Goal: Entertainment & Leisure: Consume media (video, audio)

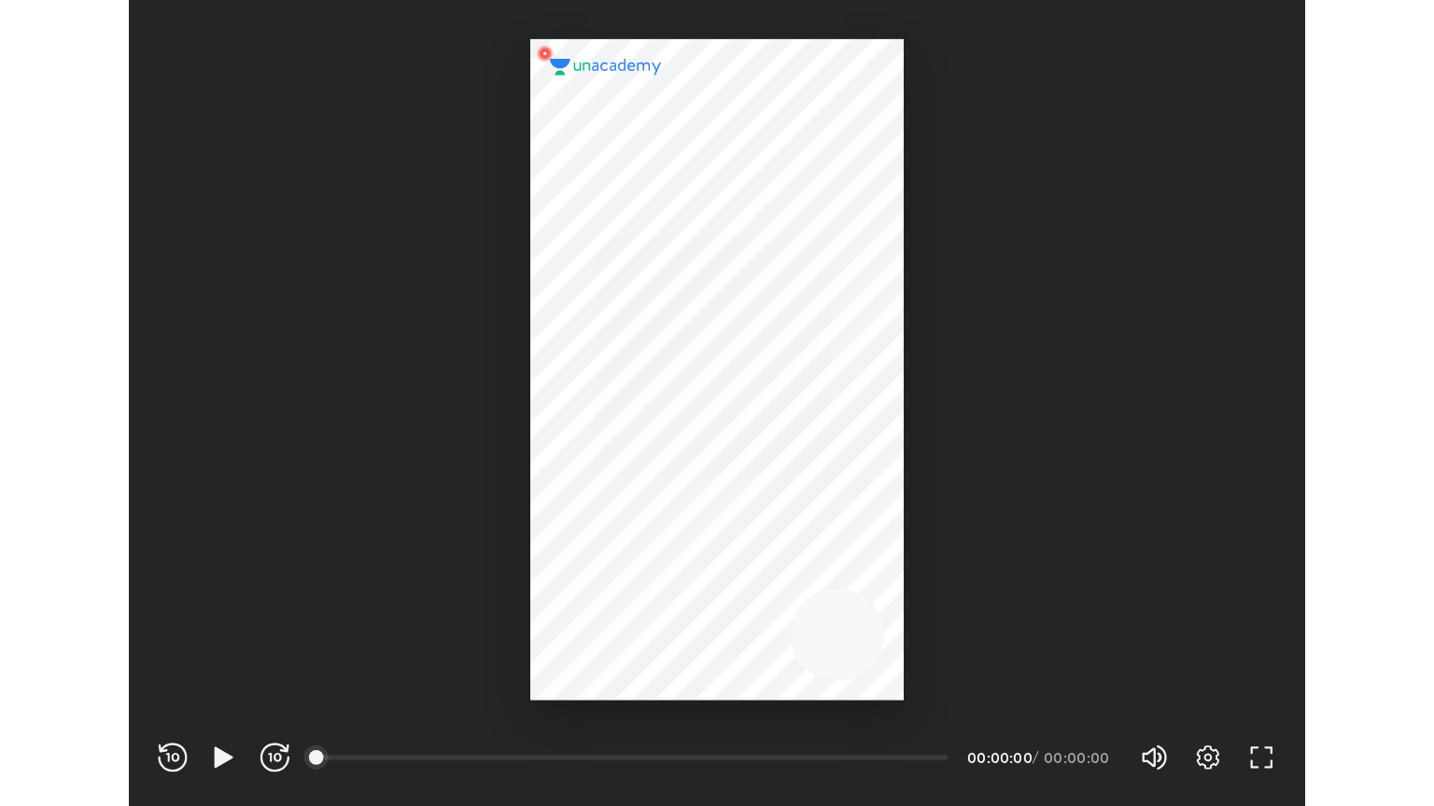
scroll to position [619, 903]
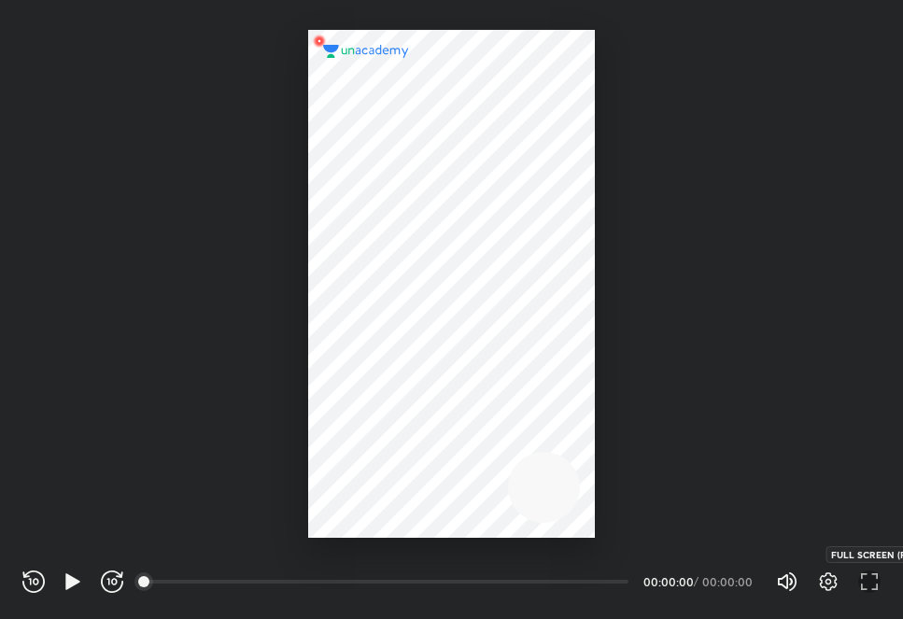
click at [870, 589] on icon "button" at bounding box center [869, 581] width 22 height 22
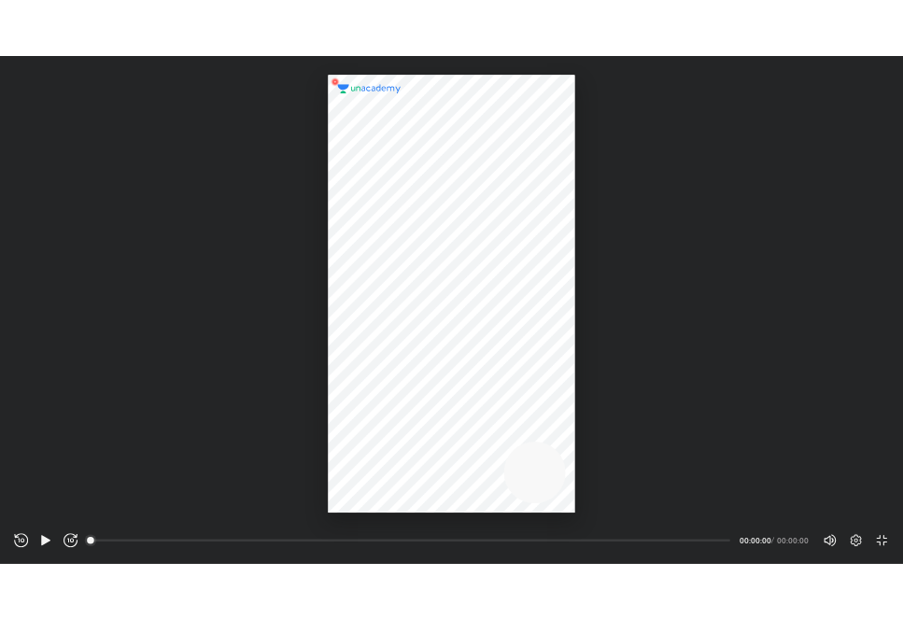
scroll to position [806, 1434]
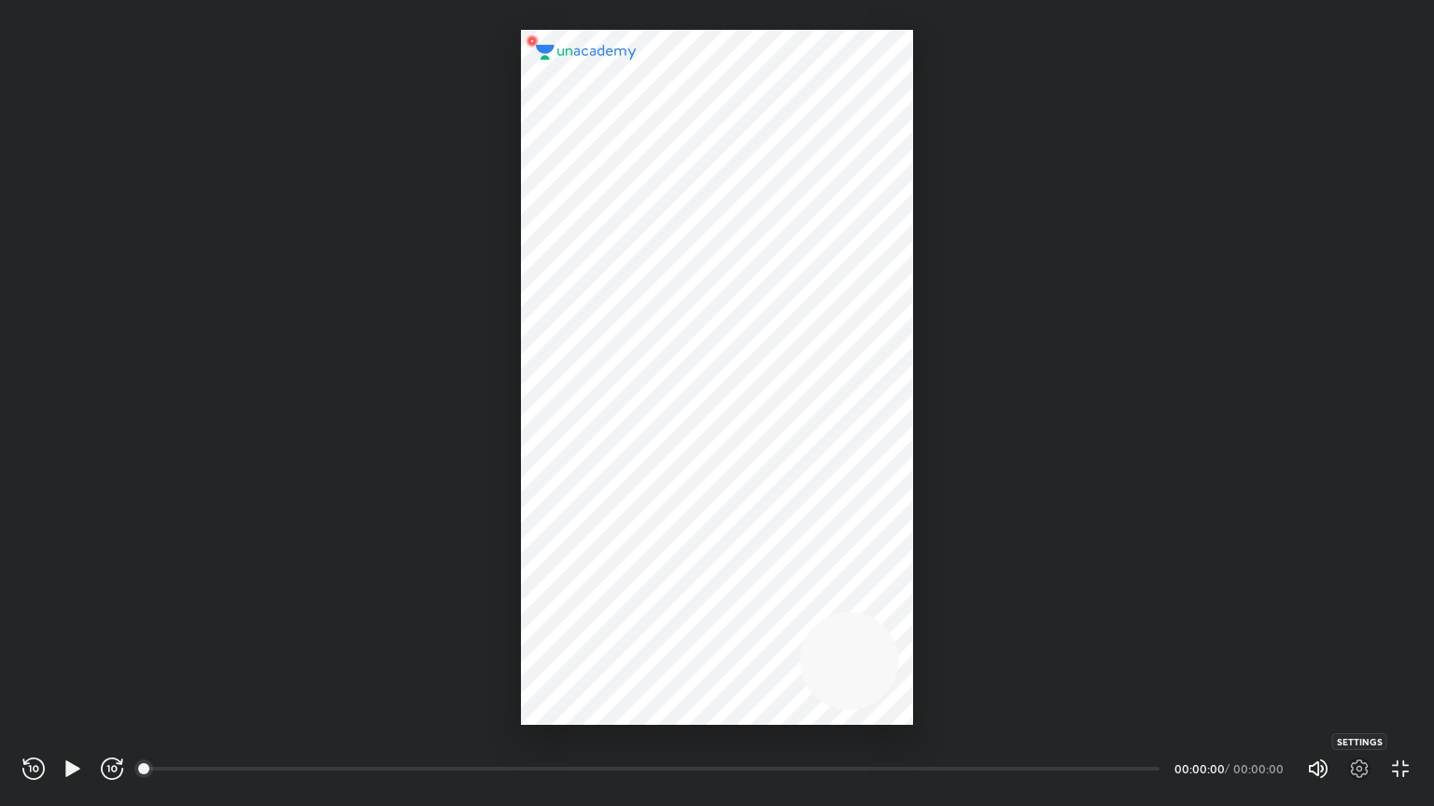
click at [902, 618] on icon "button" at bounding box center [1359, 769] width 22 height 22
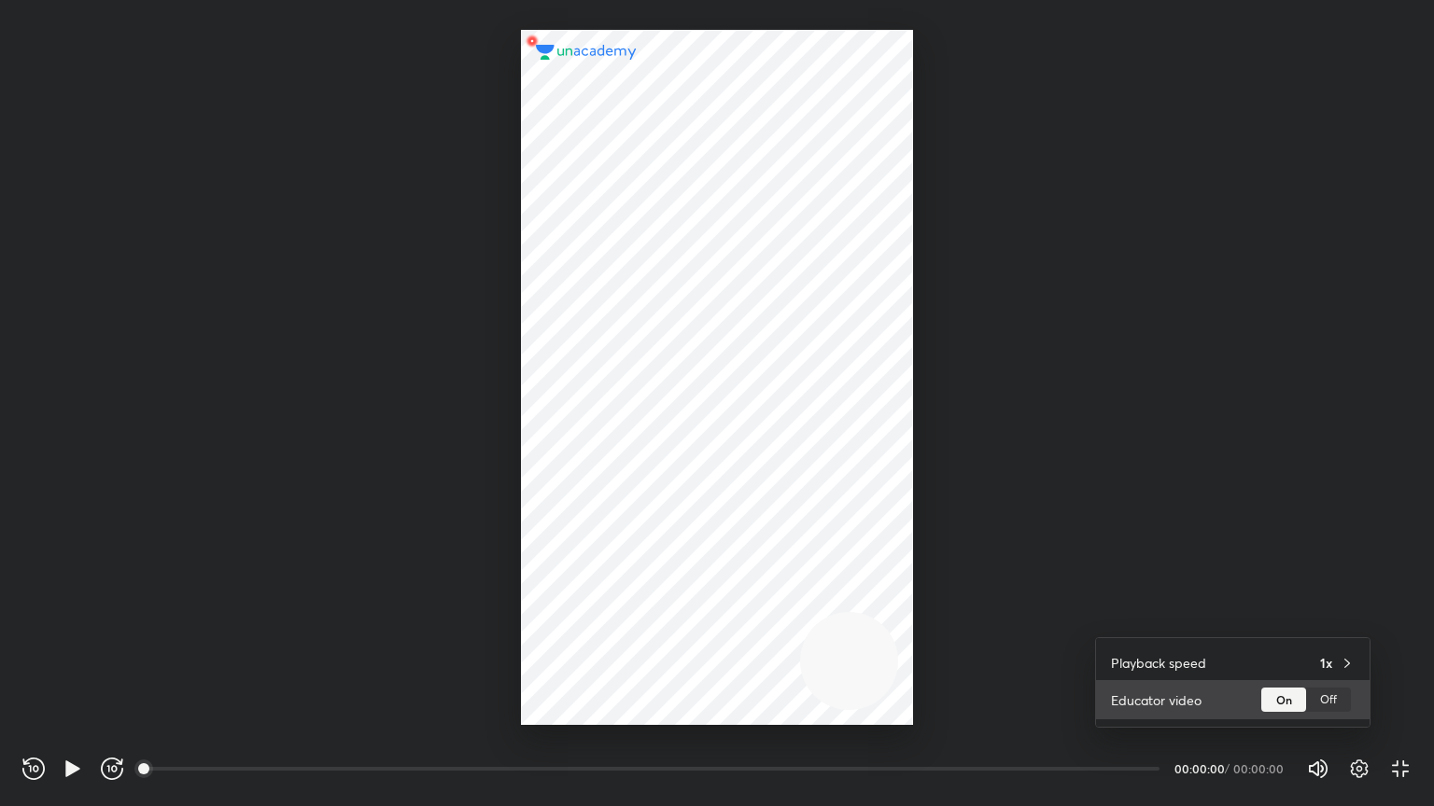
click at [902, 618] on div "Off" at bounding box center [1328, 700] width 45 height 24
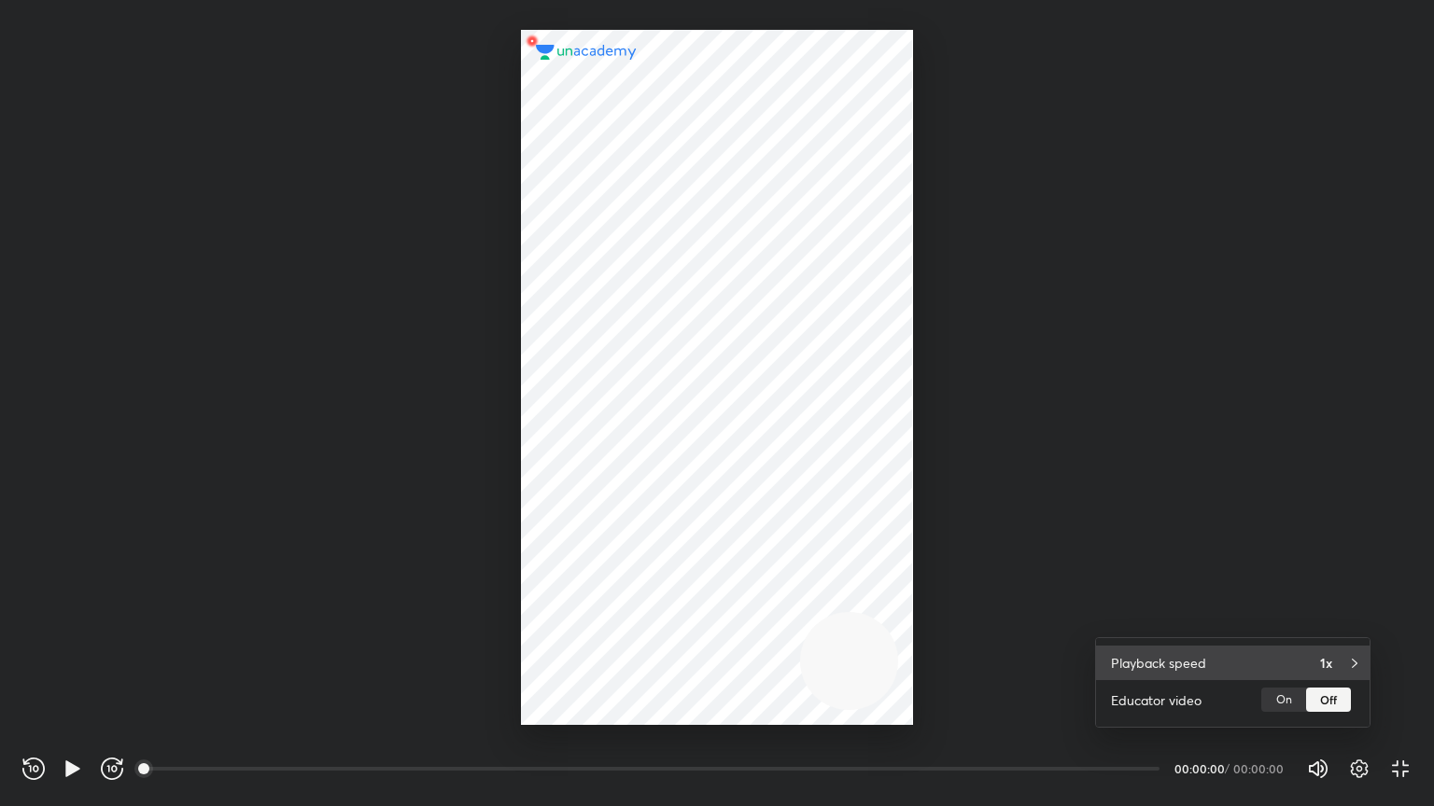
click at [902, 618] on div "Playback speed 1x" at bounding box center [1232, 663] width 273 height 35
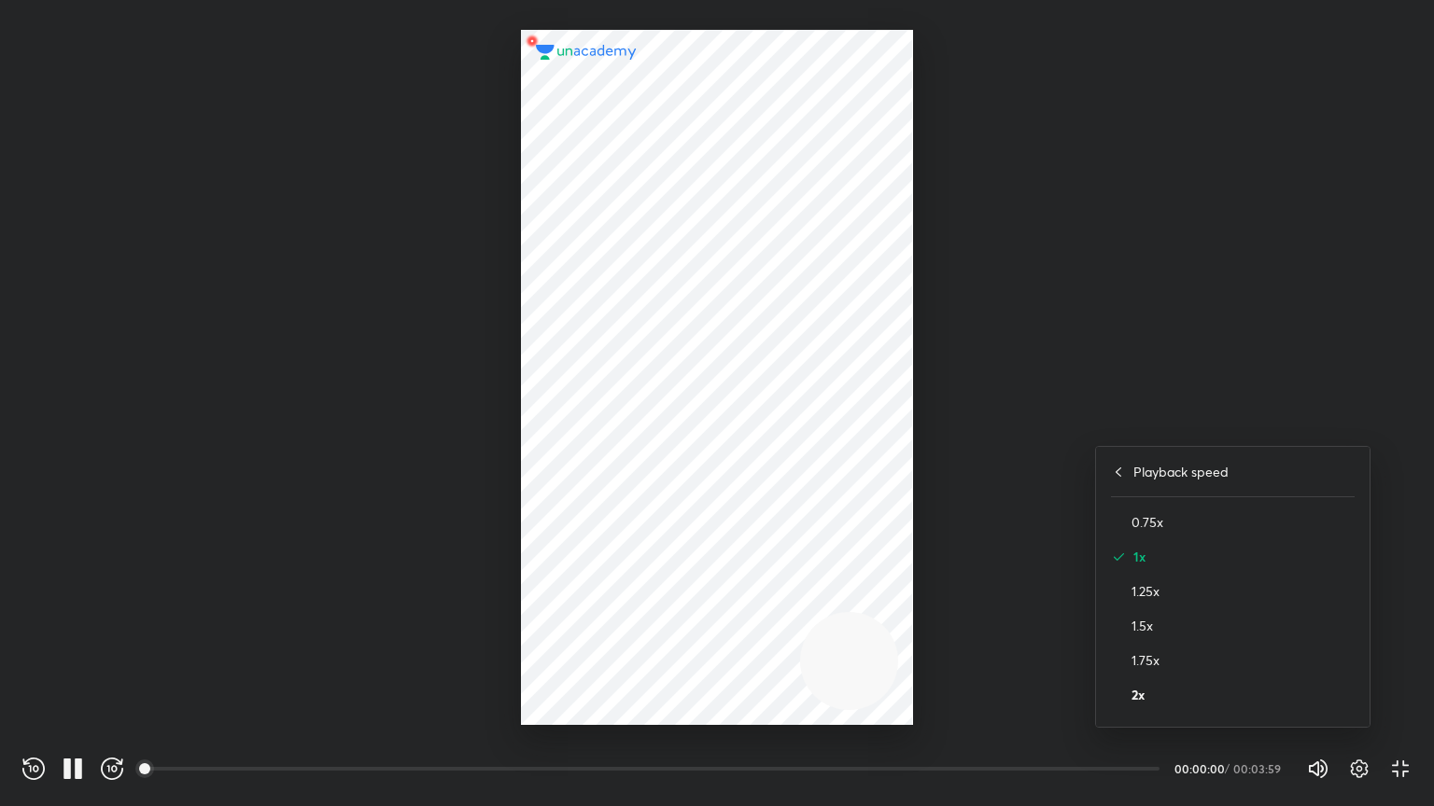
click at [902, 618] on h4 "2x" at bounding box center [1242, 695] width 223 height 20
click at [902, 572] on div at bounding box center [717, 403] width 1434 height 806
click at [902, 618] on icon "button" at bounding box center [1359, 769] width 22 height 22
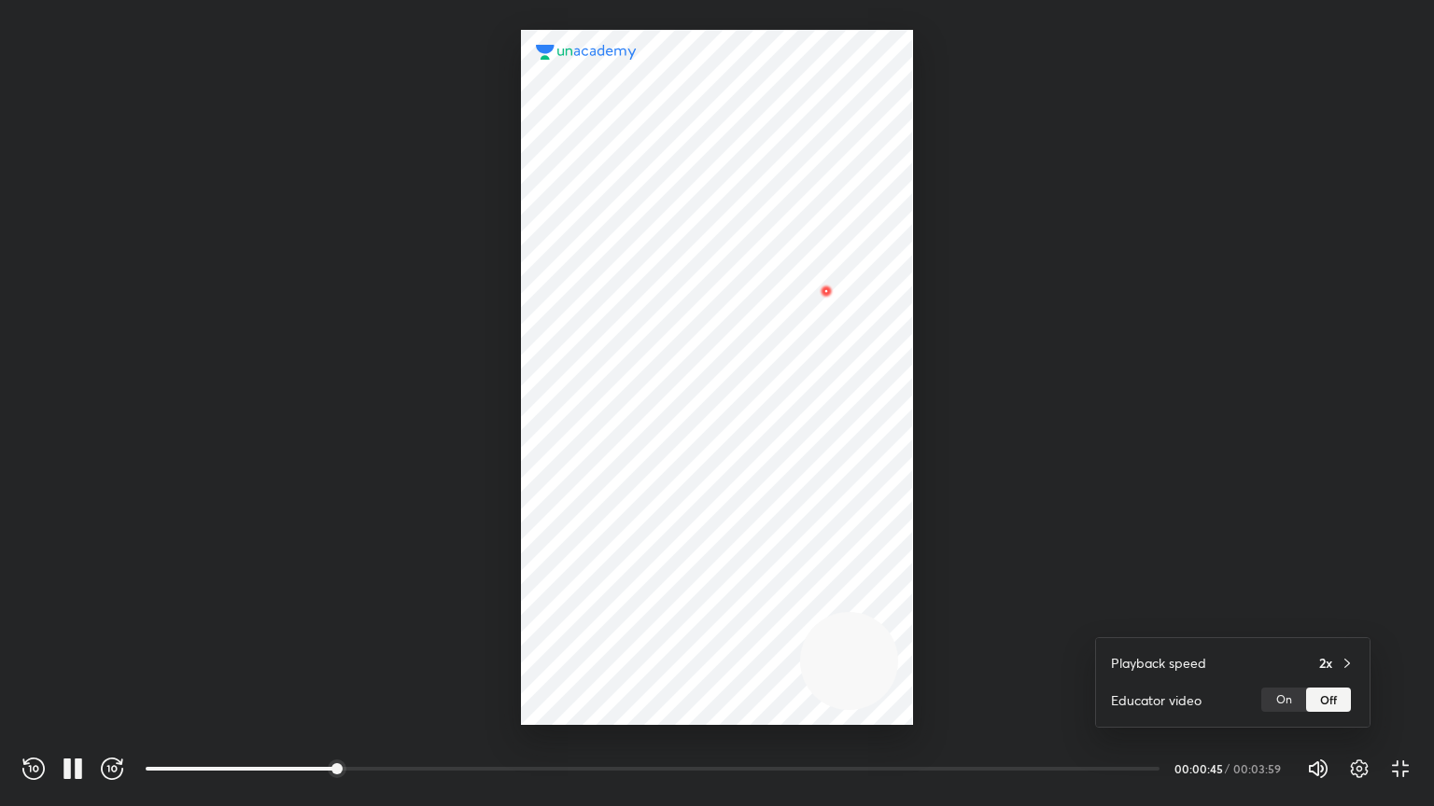
click at [902, 523] on div at bounding box center [717, 403] width 1434 height 806
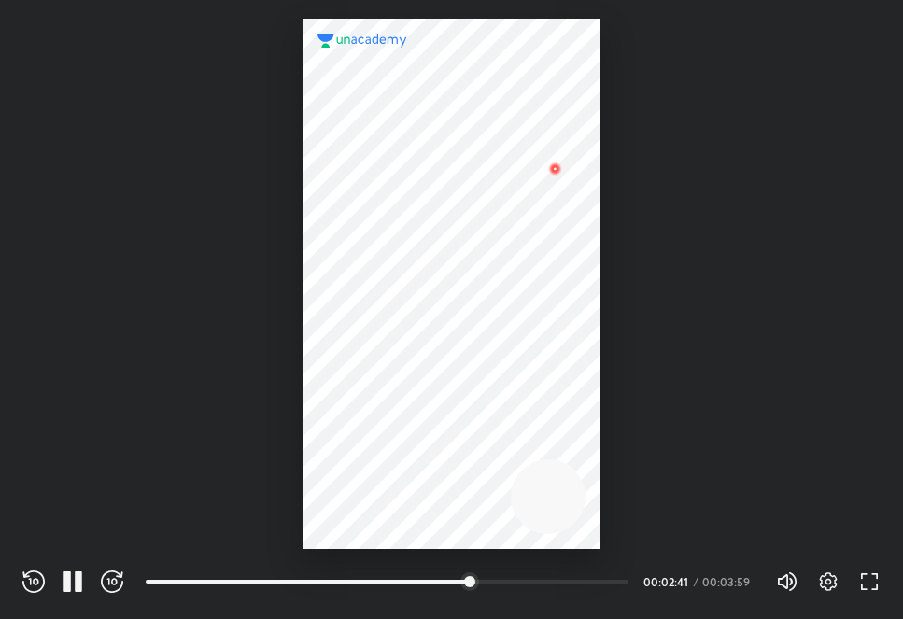
scroll to position [619, 903]
